Goal: Transaction & Acquisition: Purchase product/service

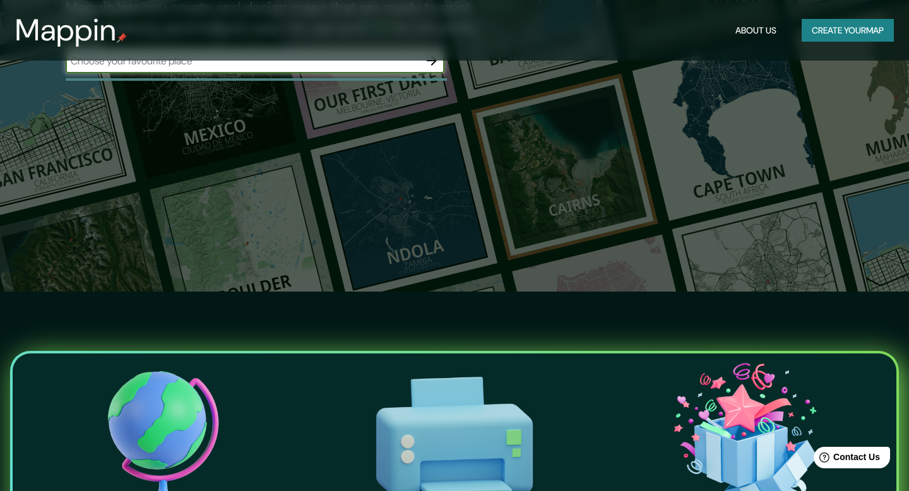
scroll to position [22, 0]
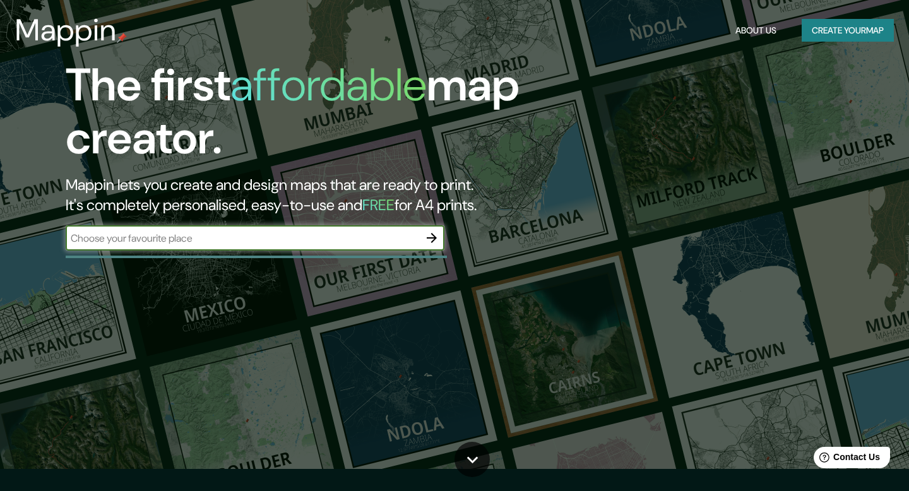
click at [203, 242] on input "text" at bounding box center [243, 238] width 354 height 15
type input "[GEOGRAPHIC_DATA]"
click at [428, 238] on icon "button" at bounding box center [432, 238] width 10 height 10
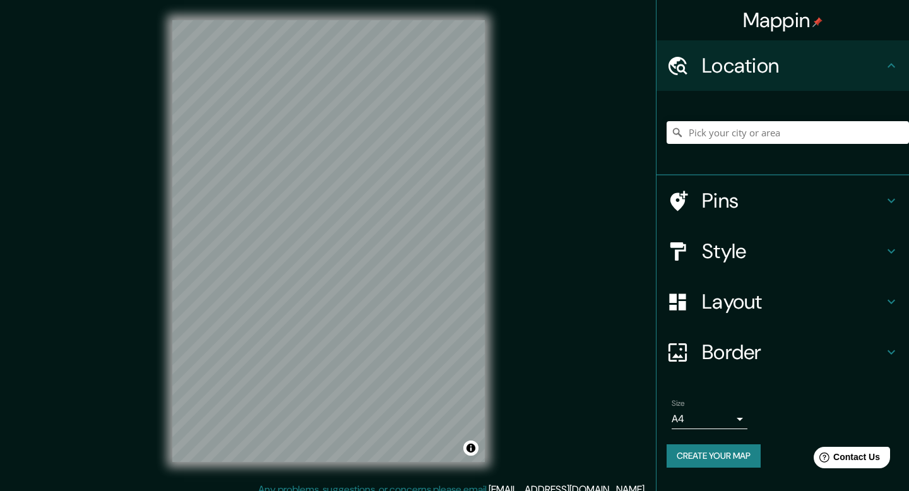
click at [767, 212] on h4 "Pins" at bounding box center [793, 200] width 182 height 25
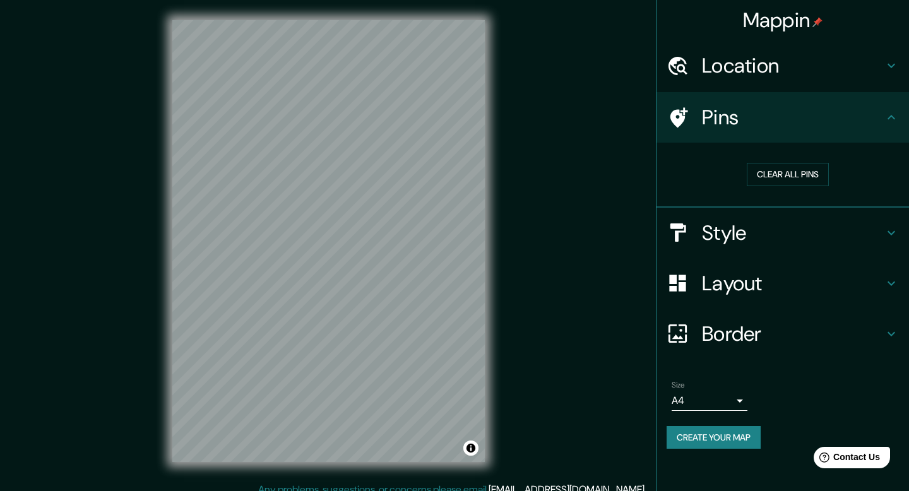
click at [695, 91] on ul "Location Pins Clear all pins Style Layout Border Choose a border. Hint : you ca…" at bounding box center [783, 252] width 253 height 424
click at [721, 64] on h4 "Location" at bounding box center [793, 65] width 182 height 25
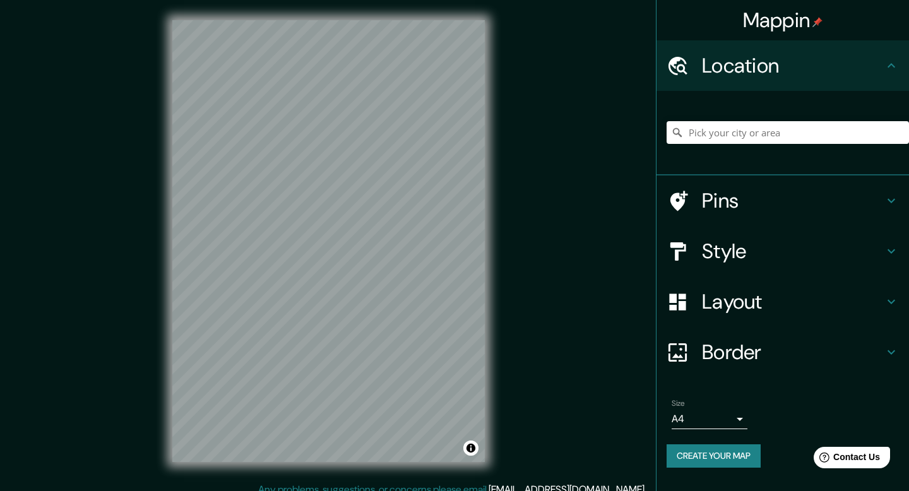
click at [705, 306] on h4 "Layout" at bounding box center [793, 301] width 182 height 25
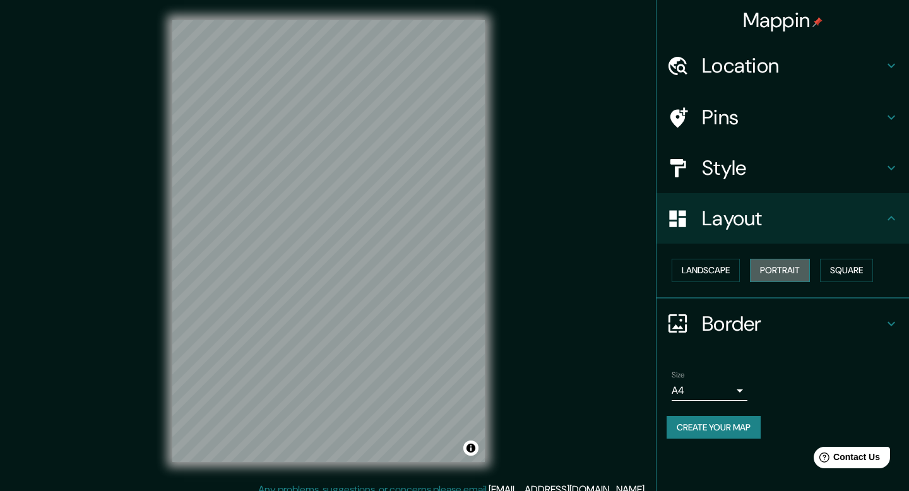
click at [795, 273] on button "Portrait" at bounding box center [780, 270] width 60 height 23
click at [714, 264] on button "Landscape" at bounding box center [706, 270] width 68 height 23
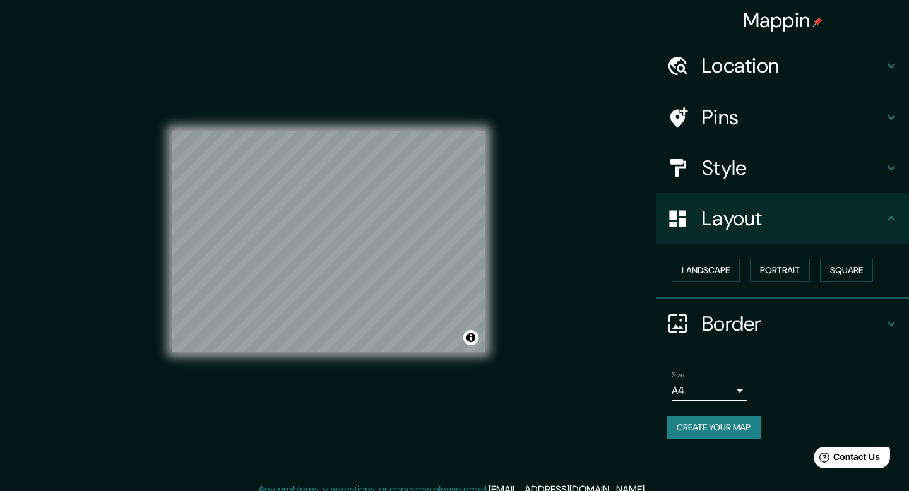
click at [713, 393] on body "Mappin Location Pins Style Layout Landscape Portrait Square Border Choose a bor…" at bounding box center [454, 245] width 909 height 491
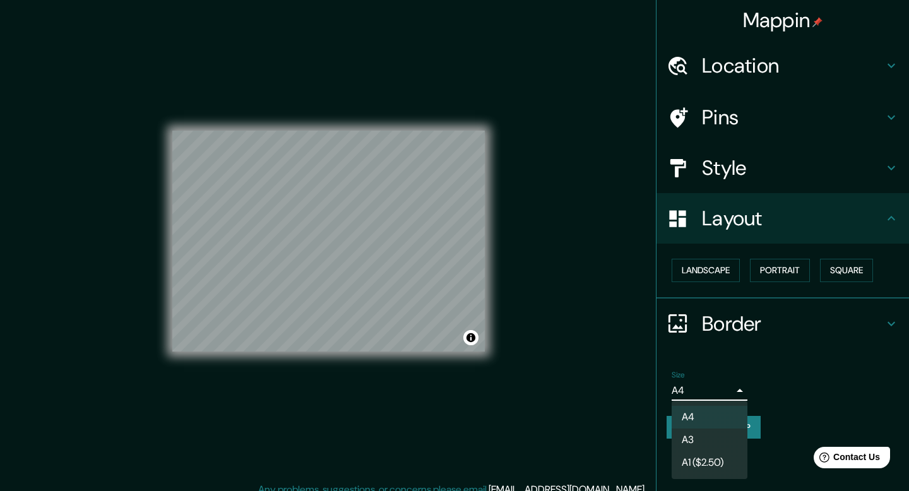
click at [737, 370] on div at bounding box center [454, 245] width 909 height 491
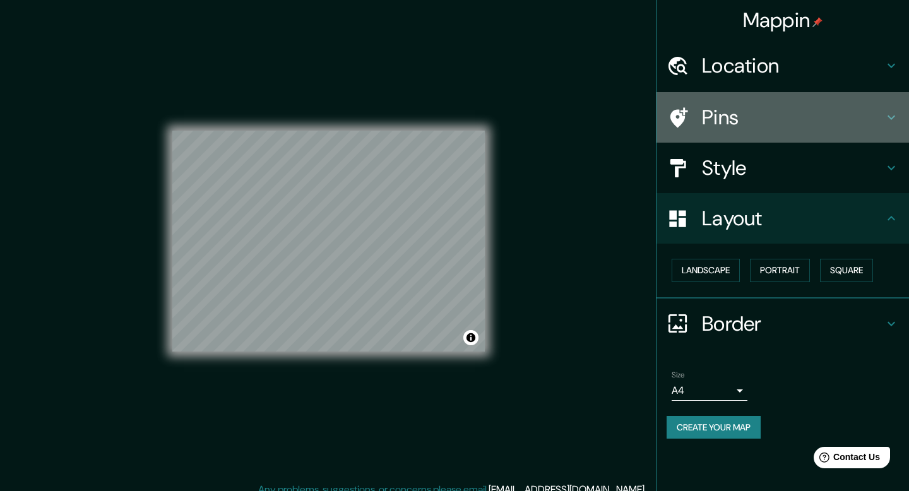
click at [719, 119] on h4 "Pins" at bounding box center [793, 117] width 182 height 25
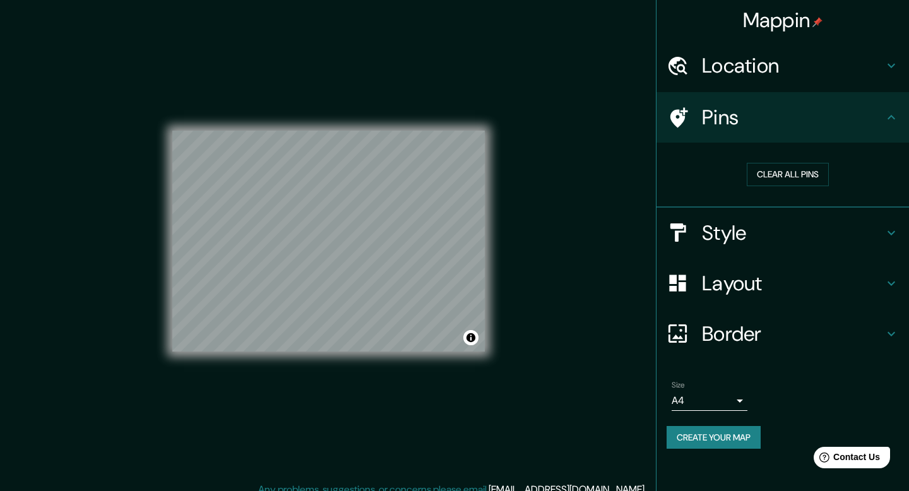
scroll to position [11, 0]
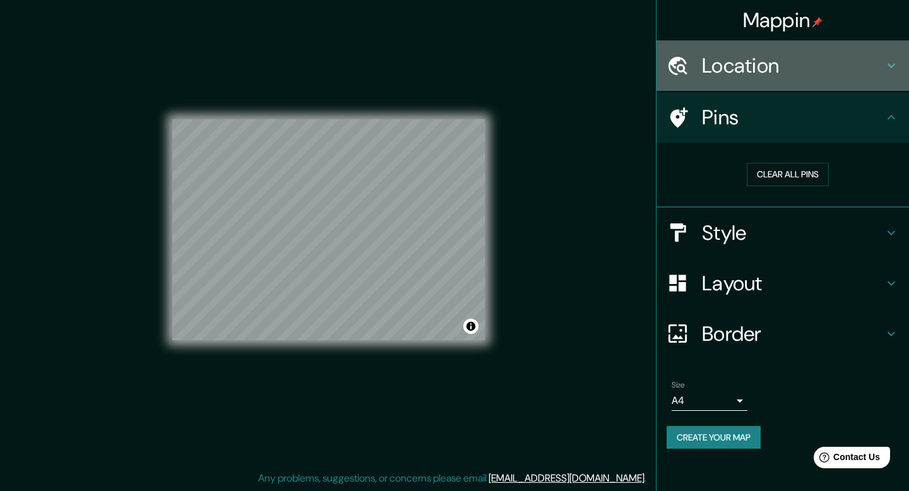
click at [737, 68] on h4 "Location" at bounding box center [793, 65] width 182 height 25
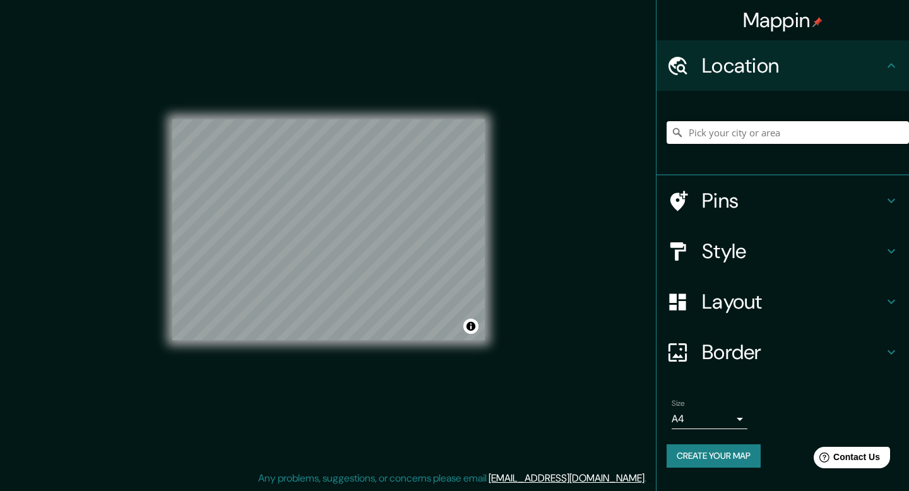
click at [726, 128] on input "Pick your city or area" at bounding box center [788, 132] width 243 height 23
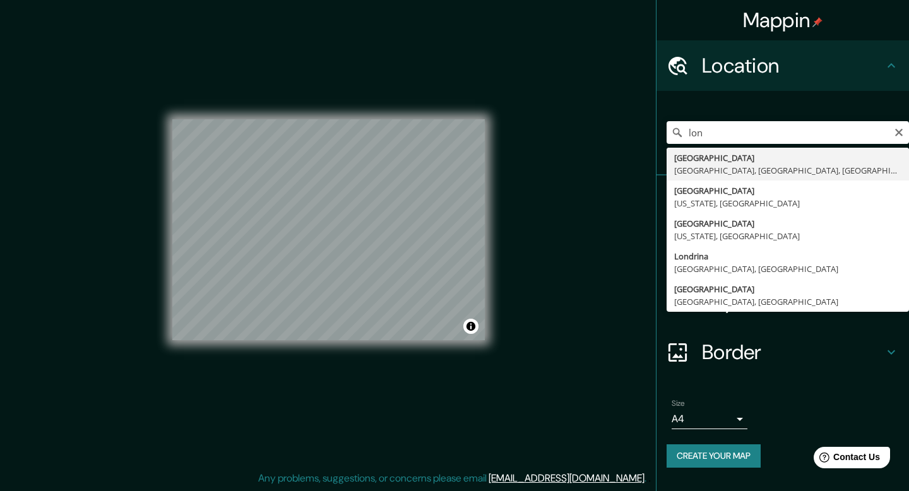
type input "[GEOGRAPHIC_DATA], [GEOGRAPHIC_DATA], [GEOGRAPHIC_DATA], [GEOGRAPHIC_DATA]"
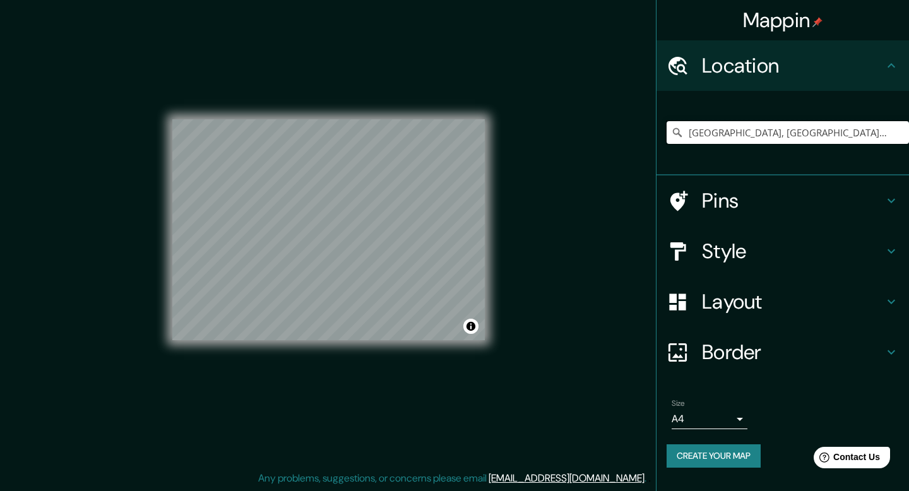
scroll to position [0, 0]
click at [709, 203] on h4 "Pins" at bounding box center [793, 200] width 182 height 25
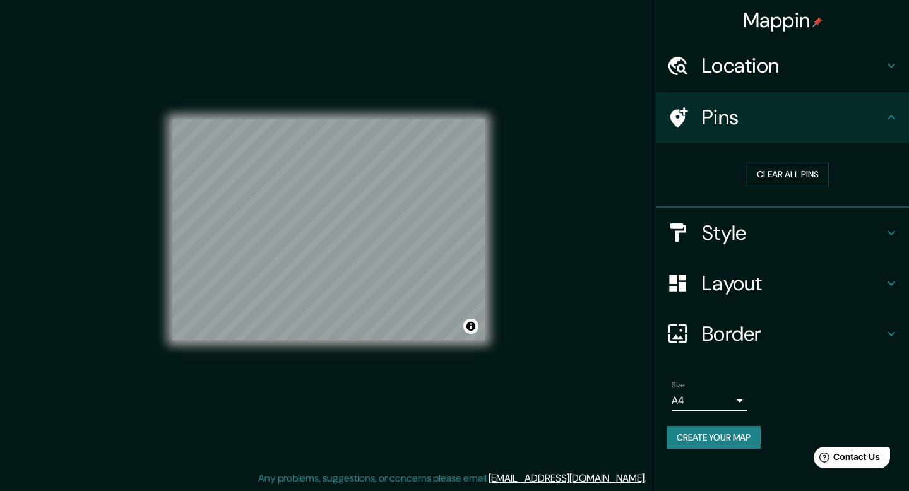
click at [689, 113] on div at bounding box center [684, 118] width 35 height 22
click at [726, 250] on div "Style" at bounding box center [783, 233] width 253 height 51
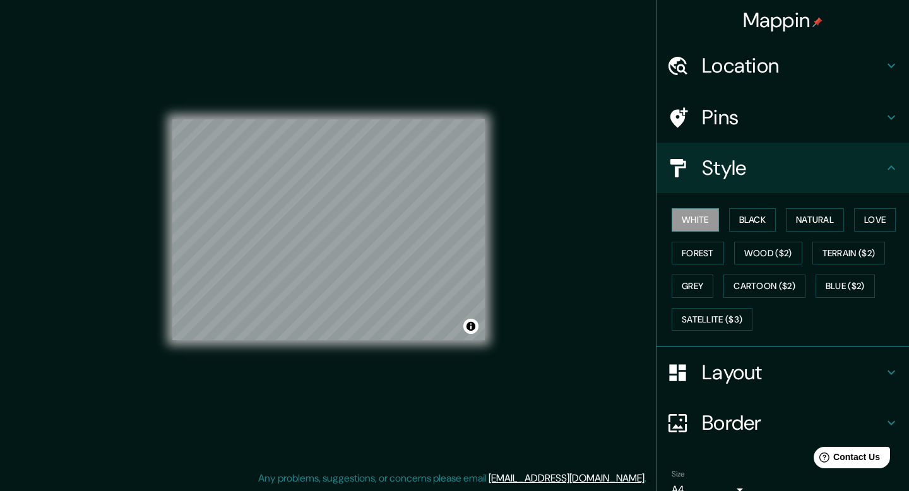
click at [685, 179] on icon at bounding box center [678, 168] width 22 height 22
